Goal: Information Seeking & Learning: Check status

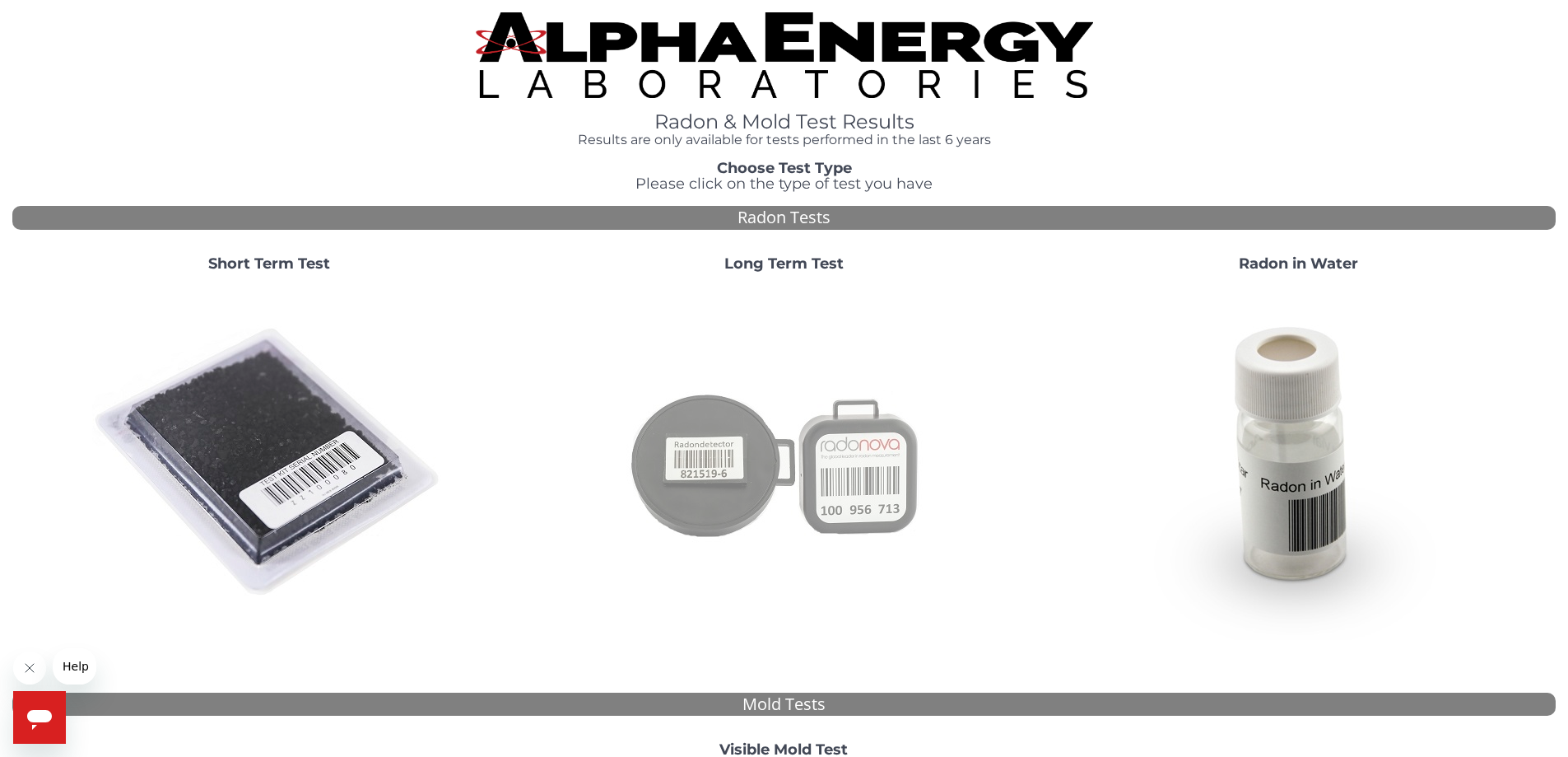
scroll to position [446, 0]
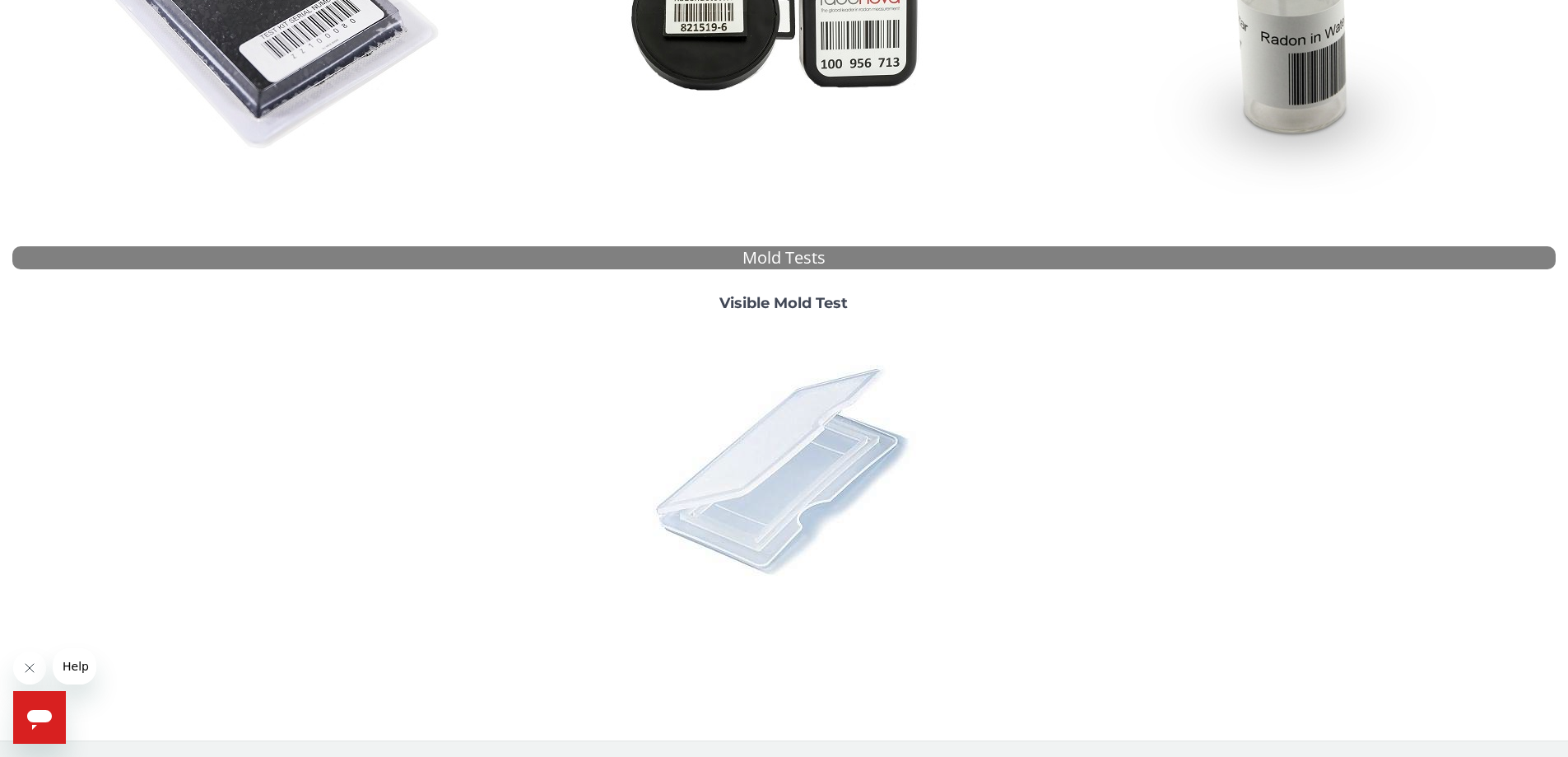
click at [797, 442] on img at bounding box center [783, 469] width 288 height 288
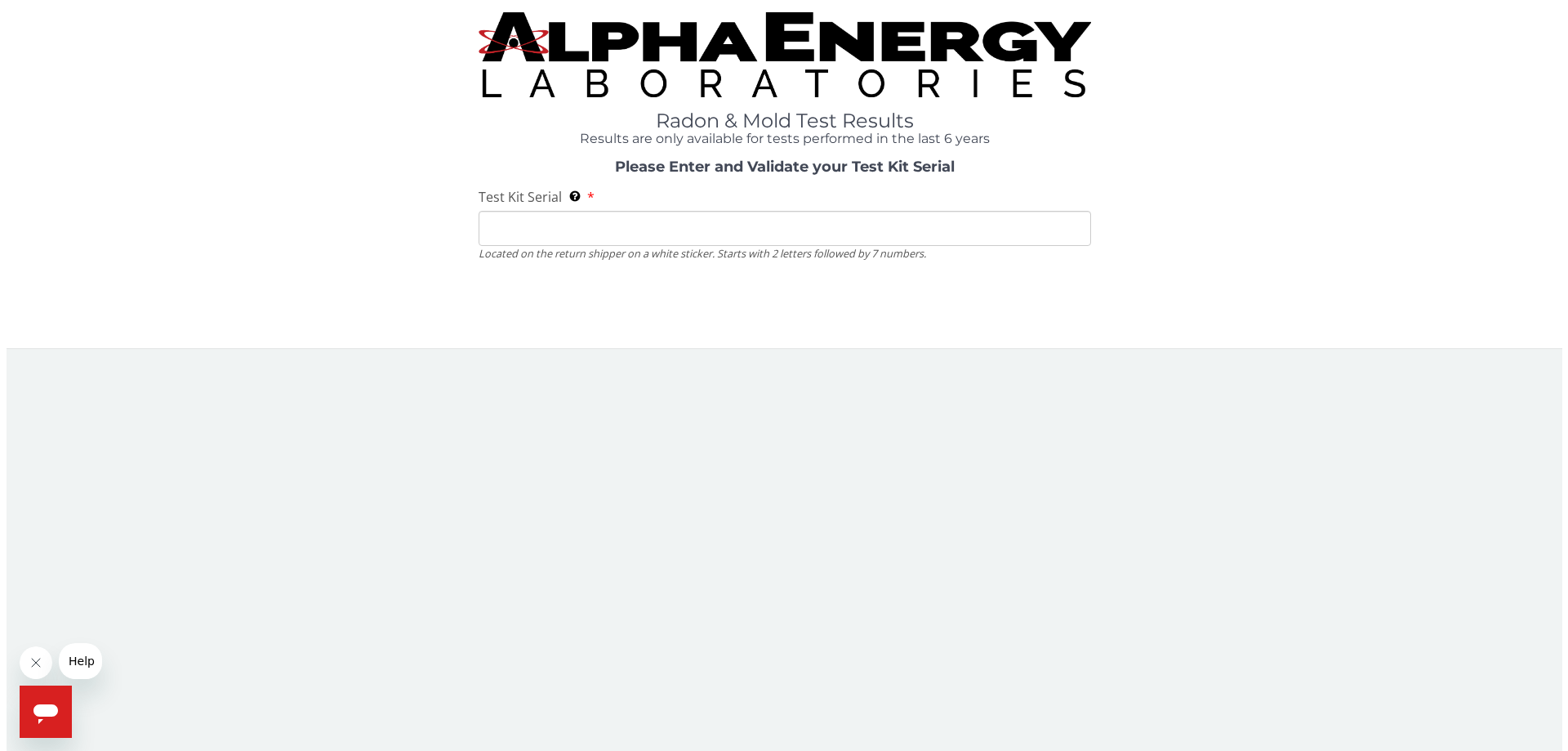
scroll to position [0, 0]
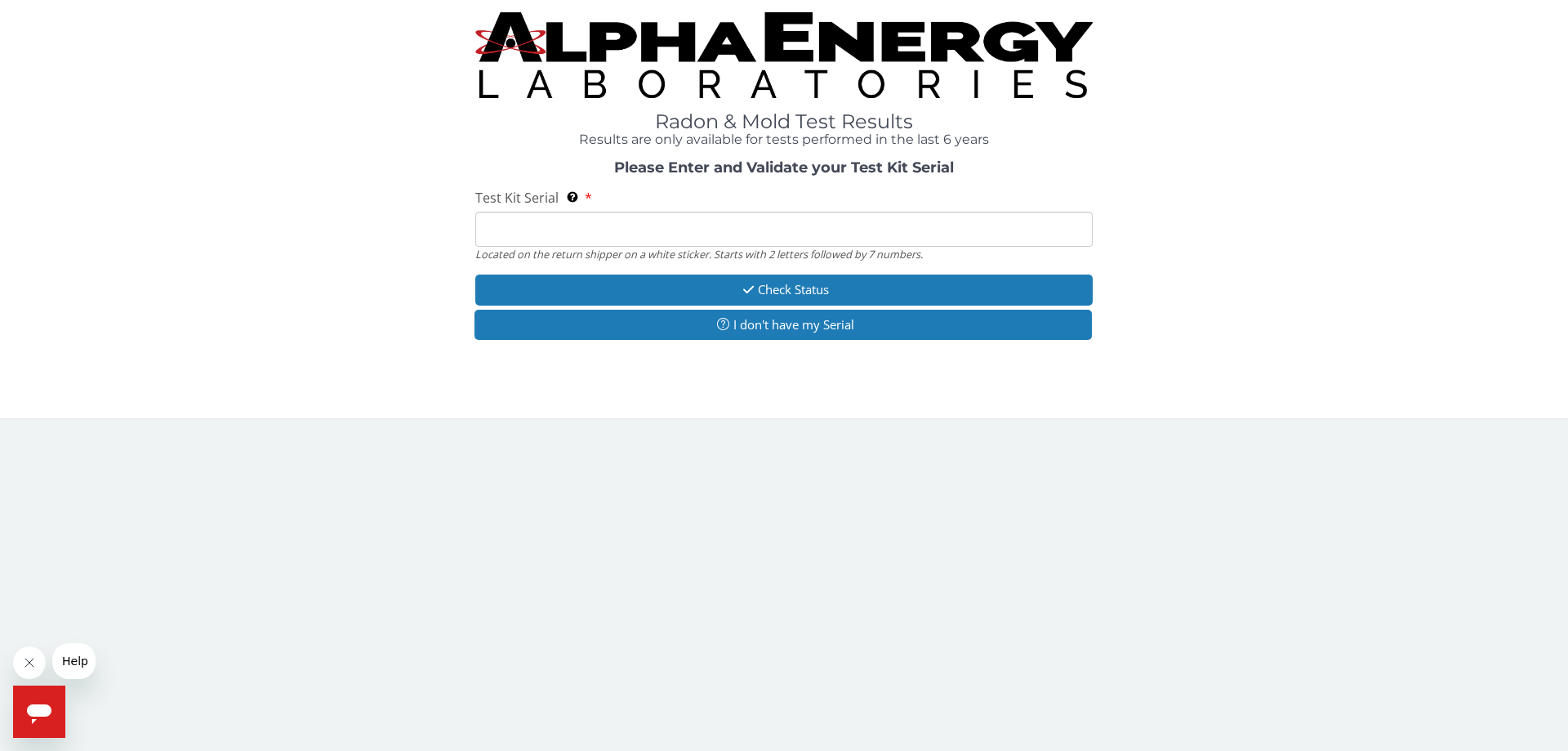
click at [499, 225] on input "Test Kit Serial Located on the return shipper on a white sticker. Starts with 2…" at bounding box center [784, 229] width 618 height 35
type input "ML191341"
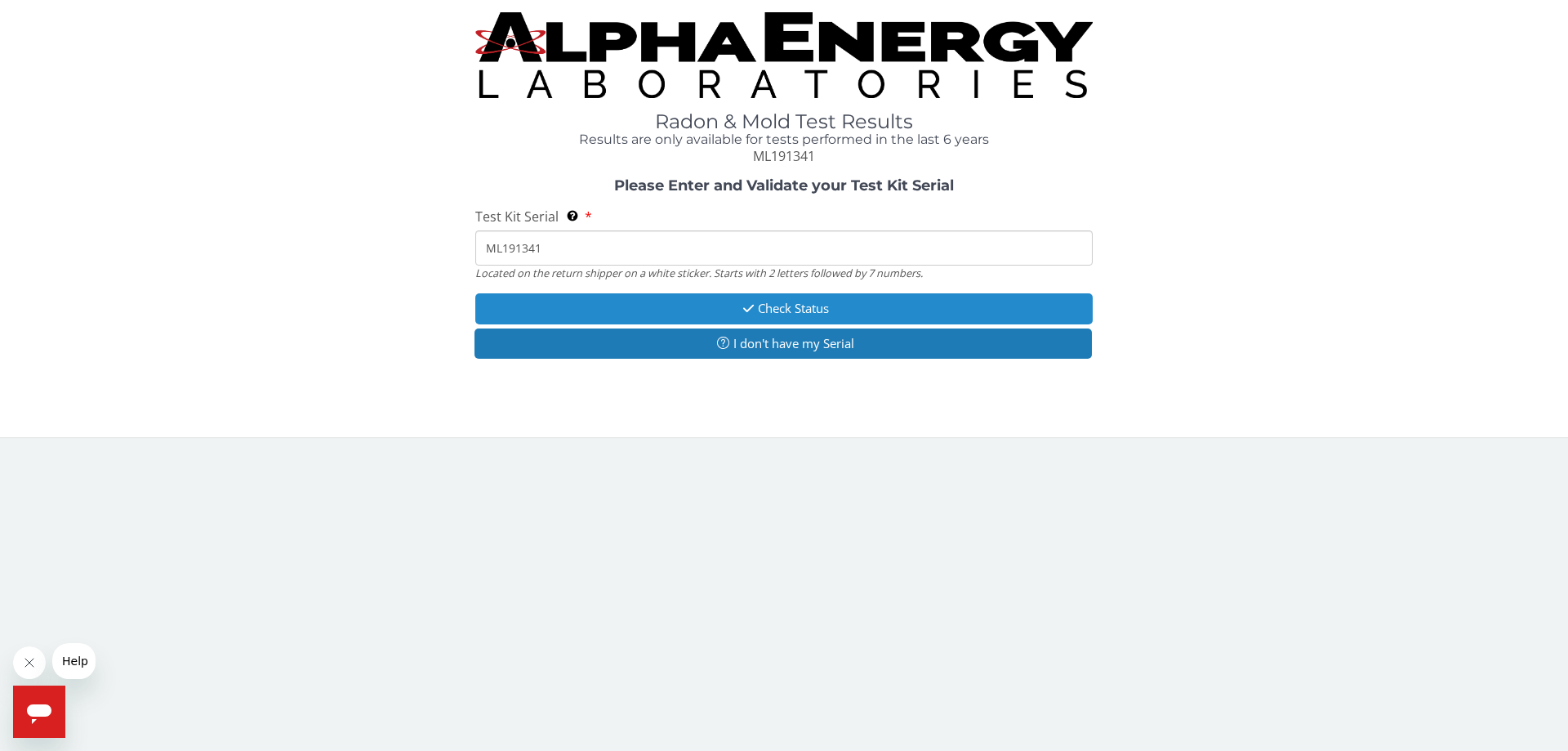
click at [809, 309] on button "Check Status" at bounding box center [784, 308] width 618 height 30
